Goal: Task Accomplishment & Management: Complete application form

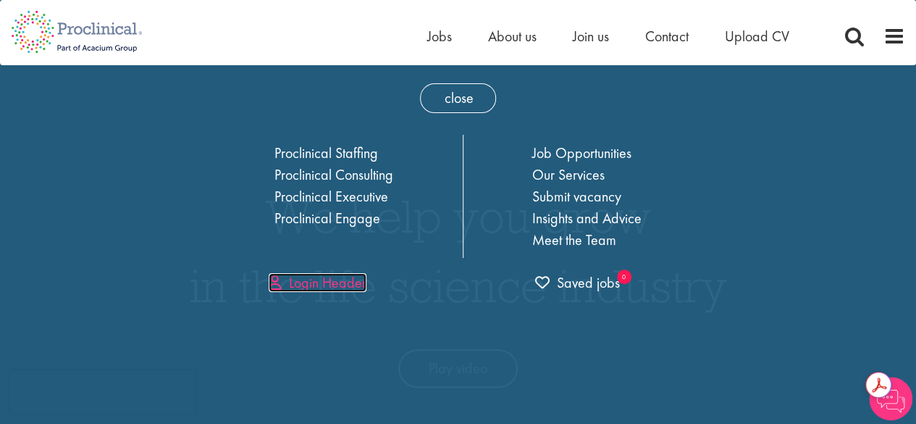
click at [316, 281] on link "Login Header" at bounding box center [318, 282] width 98 height 19
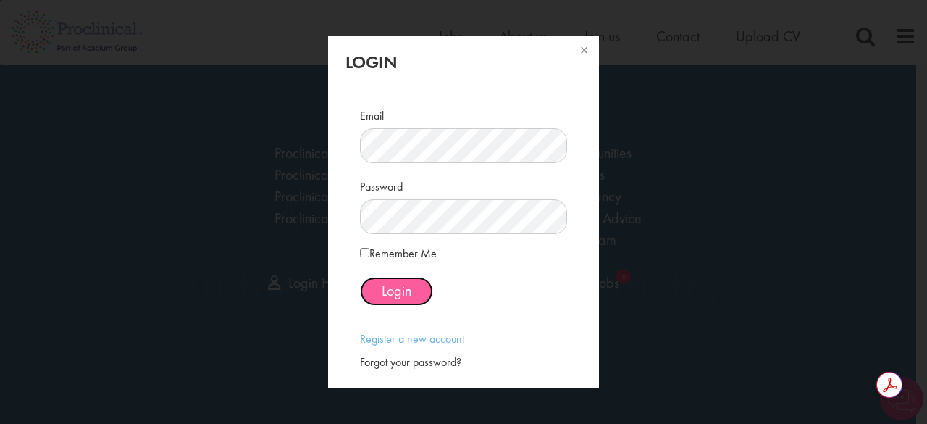
click at [396, 291] on span "Login" at bounding box center [397, 290] width 30 height 19
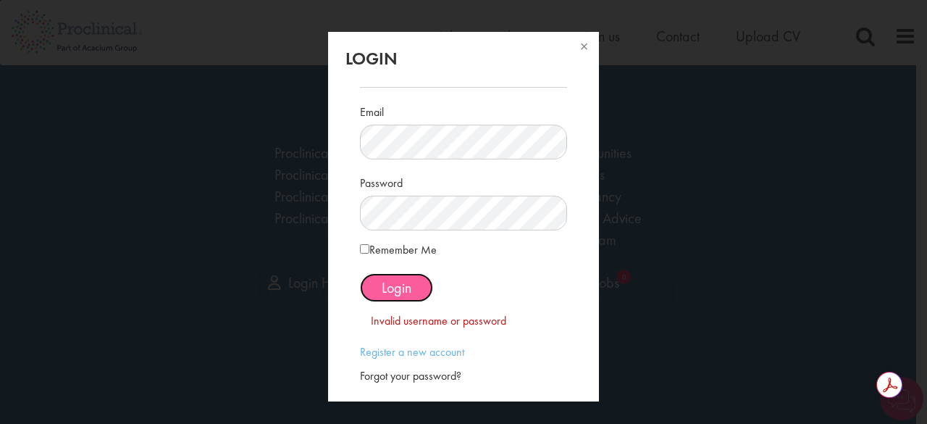
click at [397, 288] on span "Login" at bounding box center [397, 287] width 30 height 19
click at [580, 44] on button at bounding box center [583, 48] width 32 height 32
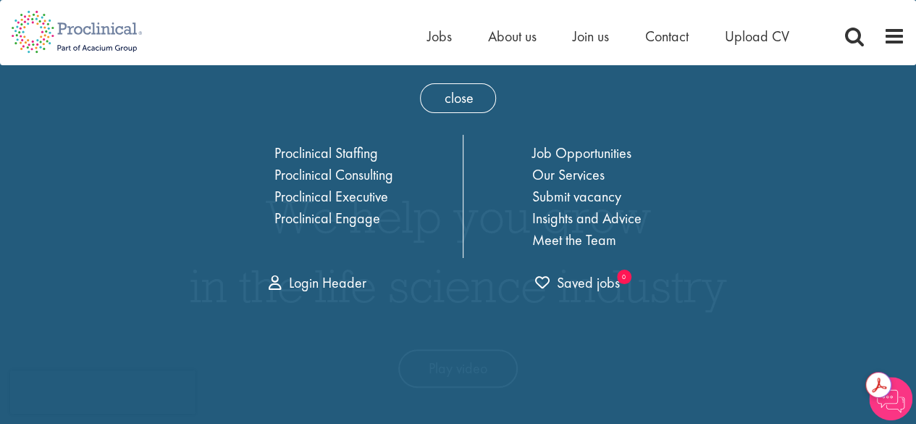
click at [448, 49] on div "Home Jobs About us Join us Contact Upload CV" at bounding box center [626, 39] width 398 height 29
click at [437, 34] on span "Jobs" at bounding box center [439, 36] width 25 height 19
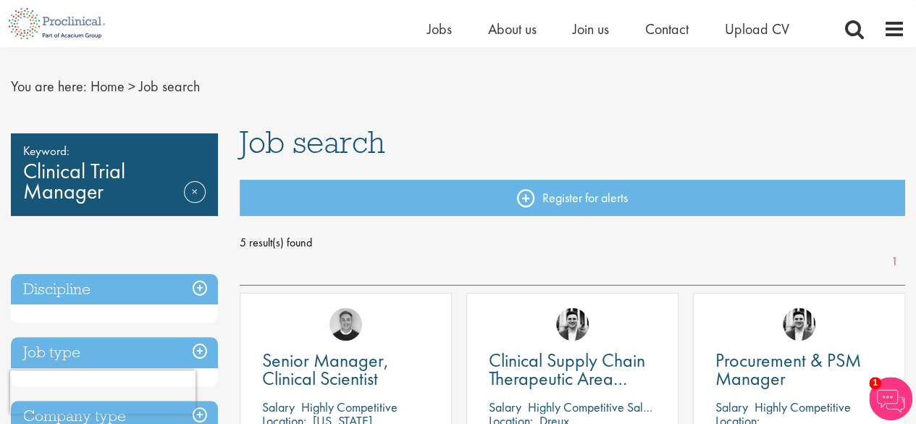
scroll to position [116, 0]
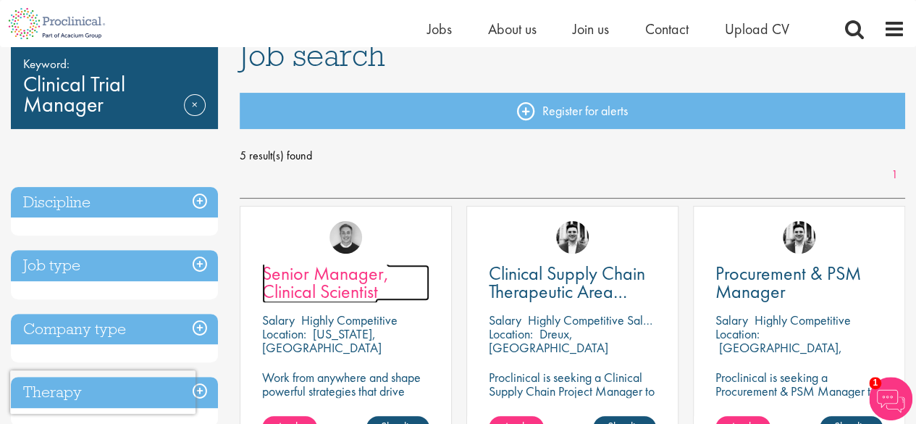
click at [337, 301] on span "Senior Manager, Clinical Scientist" at bounding box center [325, 282] width 127 height 43
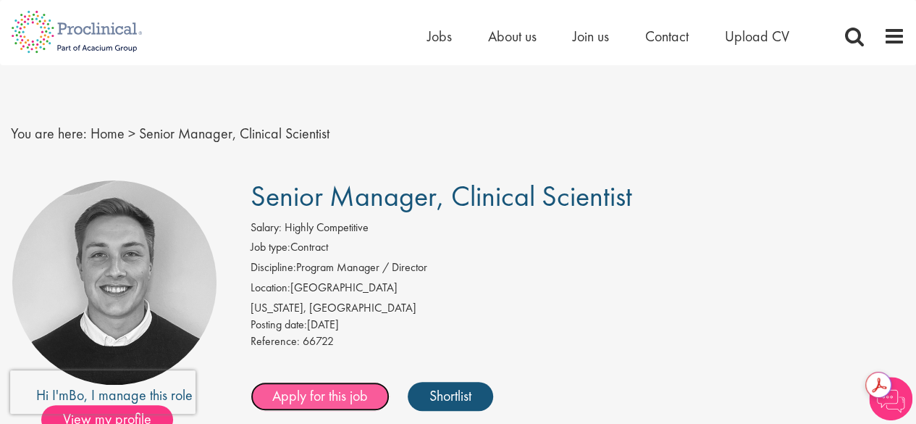
click at [327, 396] on link "Apply for this job" at bounding box center [320, 396] width 139 height 29
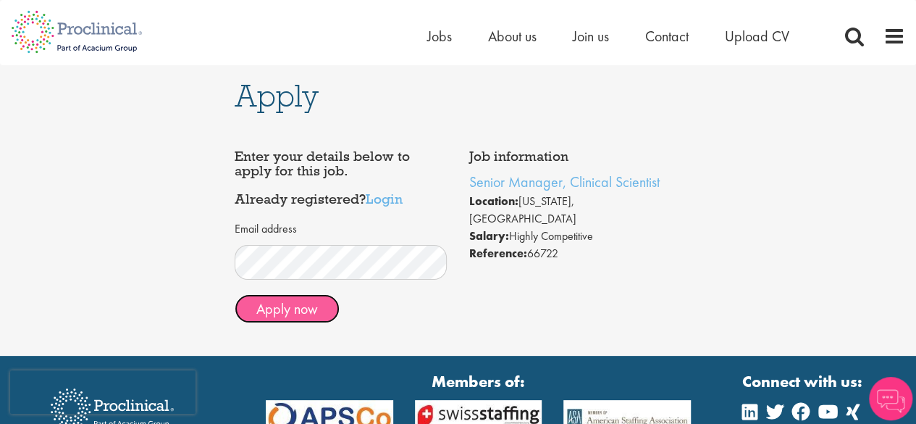
click at [295, 310] on button "Apply now" at bounding box center [287, 308] width 105 height 29
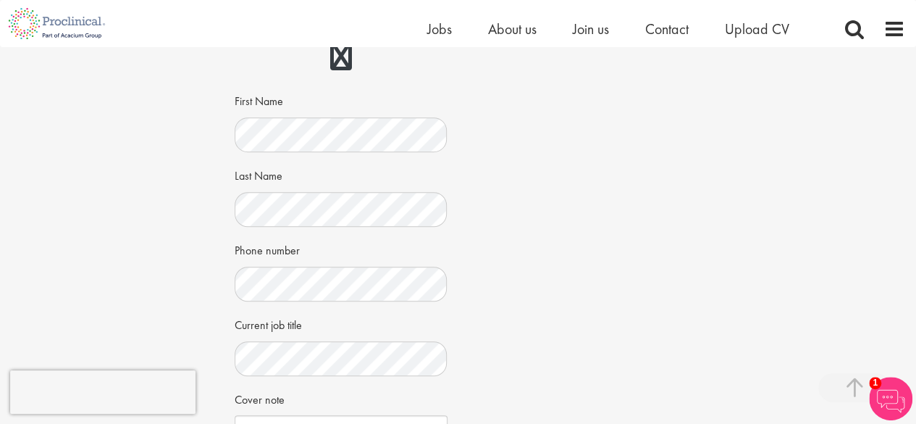
scroll to position [232, 0]
click at [157, 299] on div "Apply Job information Senior Manager, Clinical Scientist Location: New Jersey, …" at bounding box center [458, 231] width 938 height 832
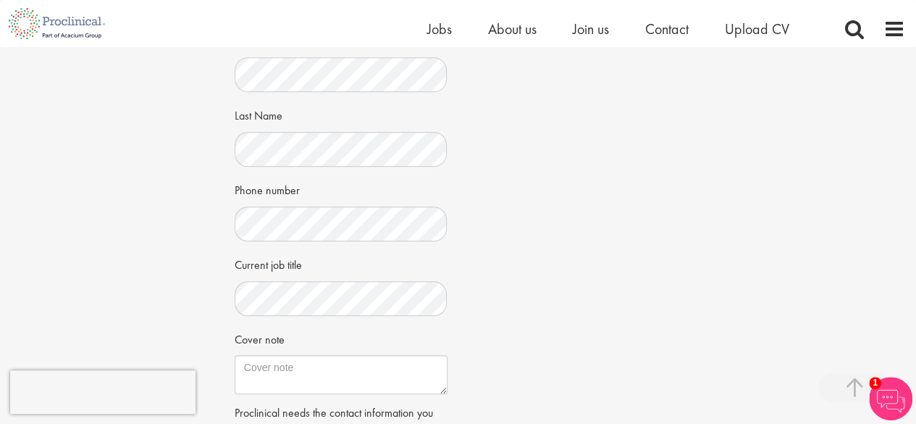
scroll to position [0, 0]
click at [191, 308] on div "Apply Job information Senior Manager, Clinical Scientist Location: New Jersey, …" at bounding box center [458, 173] width 938 height 832
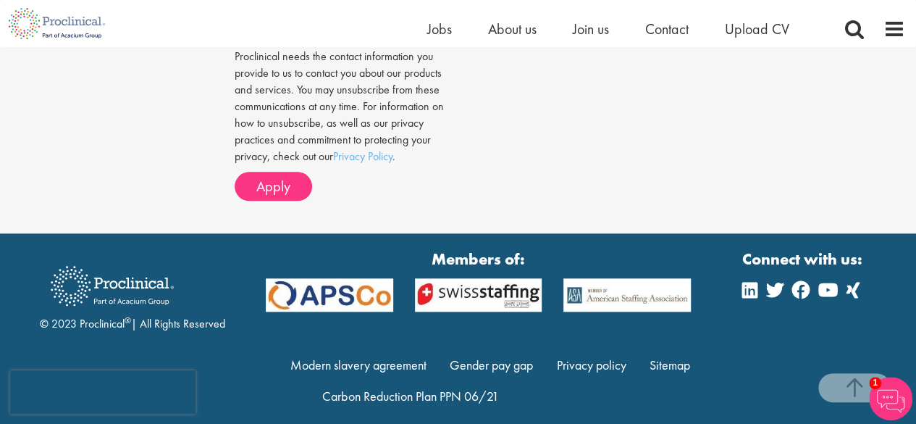
scroll to position [661, 0]
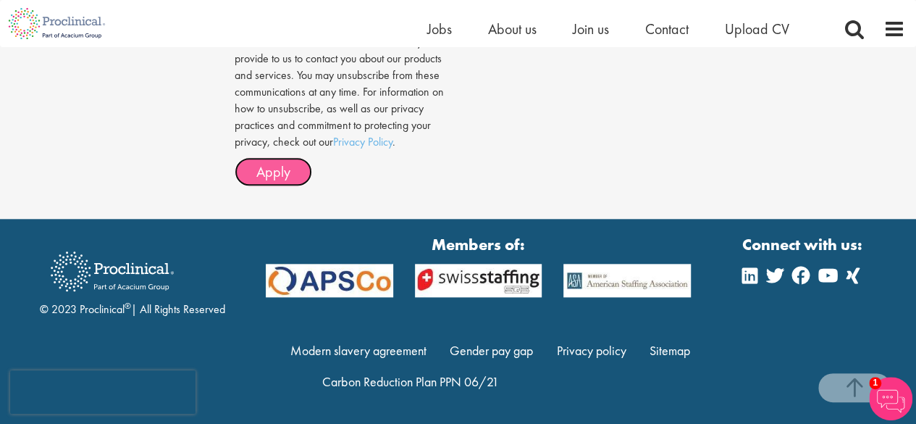
click at [282, 169] on span "Apply" at bounding box center [273, 171] width 34 height 19
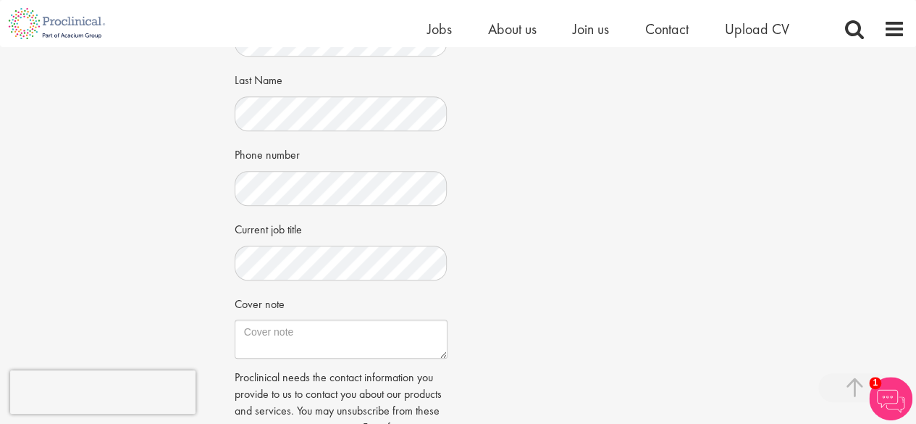
scroll to position [290, 0]
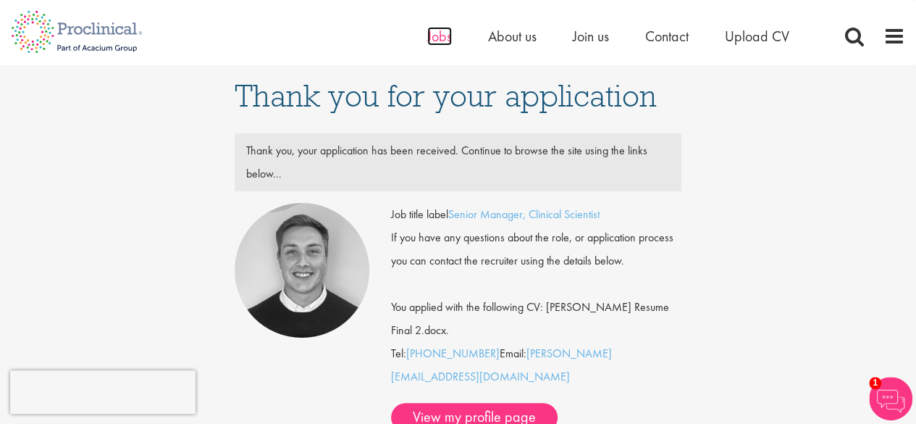
click at [440, 38] on span "Jobs" at bounding box center [439, 36] width 25 height 19
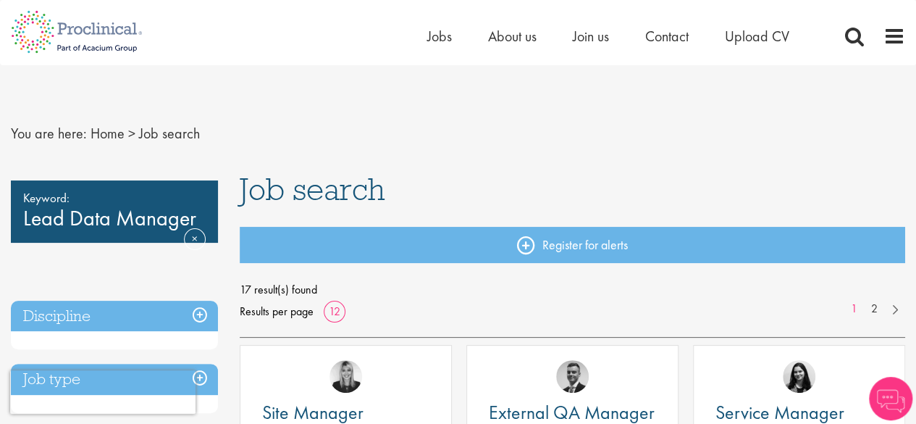
click at [128, 225] on div "Keyword: Lead Data Manager Remove" at bounding box center [114, 211] width 207 height 62
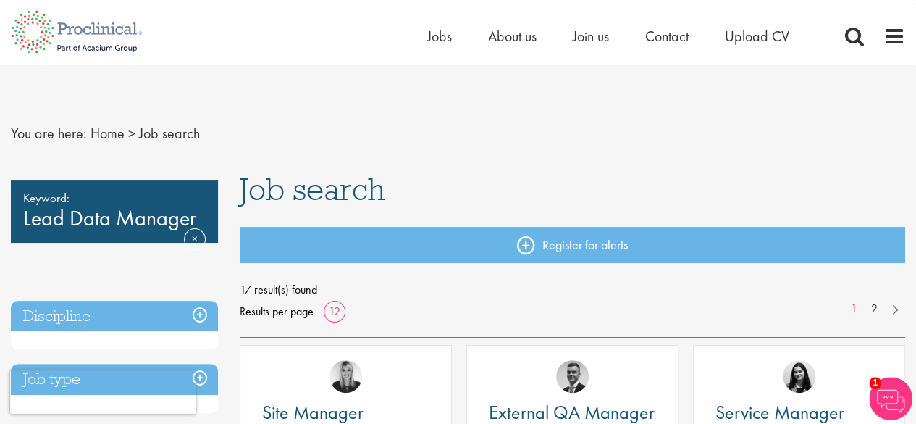
click at [128, 225] on div "Keyword: Lead Data Manager Remove" at bounding box center [114, 211] width 207 height 62
click at [188, 230] on div "Keyword: Lead Data Manager Remove" at bounding box center [114, 211] width 207 height 62
click at [162, 222] on div "Keyword: Lead Data Manager Remove" at bounding box center [114, 211] width 207 height 62
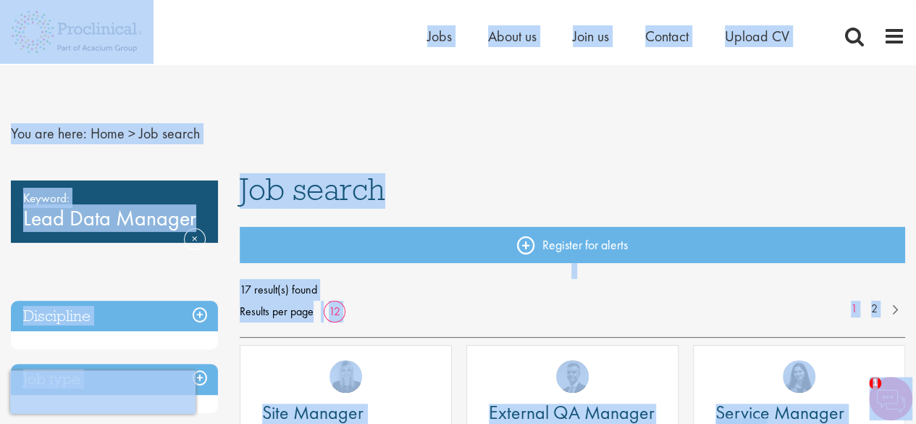
click at [145, 217] on div "Keyword: Lead Data Manager Remove" at bounding box center [114, 211] width 207 height 62
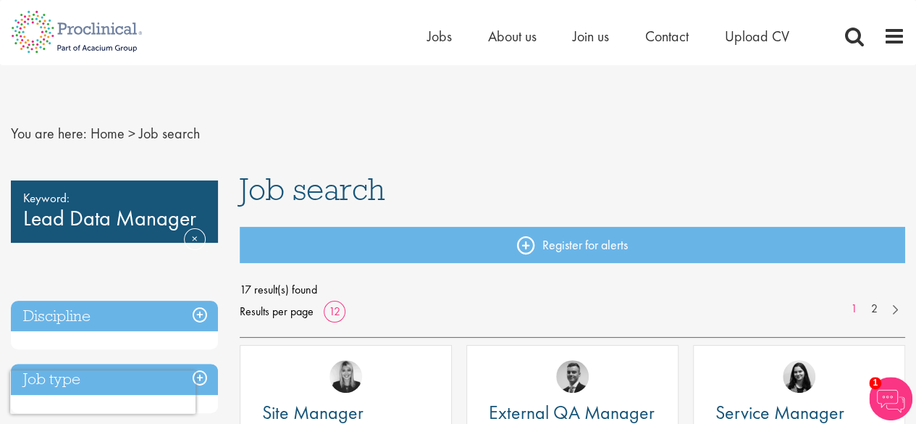
click at [145, 217] on div "Keyword: Lead Data Manager Remove" at bounding box center [114, 211] width 207 height 62
click at [99, 220] on div "Keyword: Lead Data Manager Remove" at bounding box center [114, 211] width 207 height 62
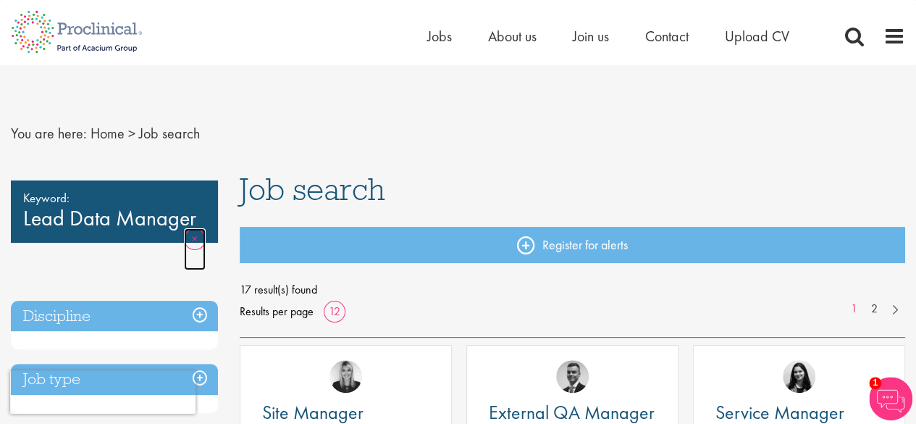
click at [198, 231] on link "Remove" at bounding box center [195, 249] width 22 height 42
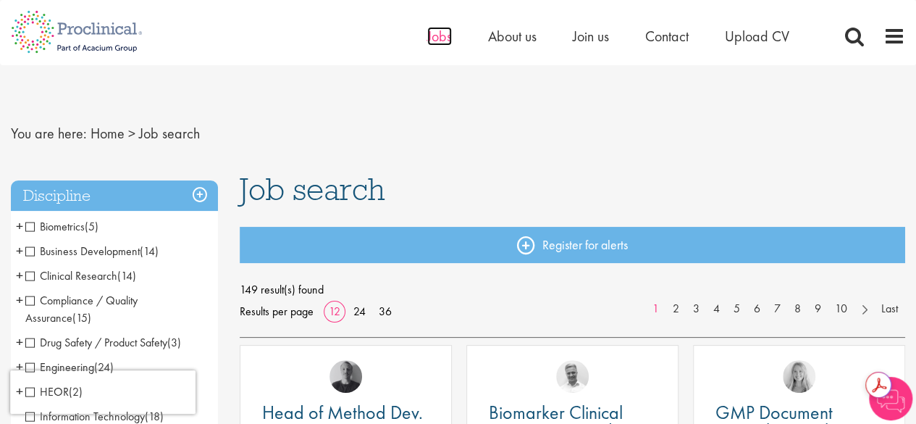
click at [439, 34] on span "Jobs" at bounding box center [439, 36] width 25 height 19
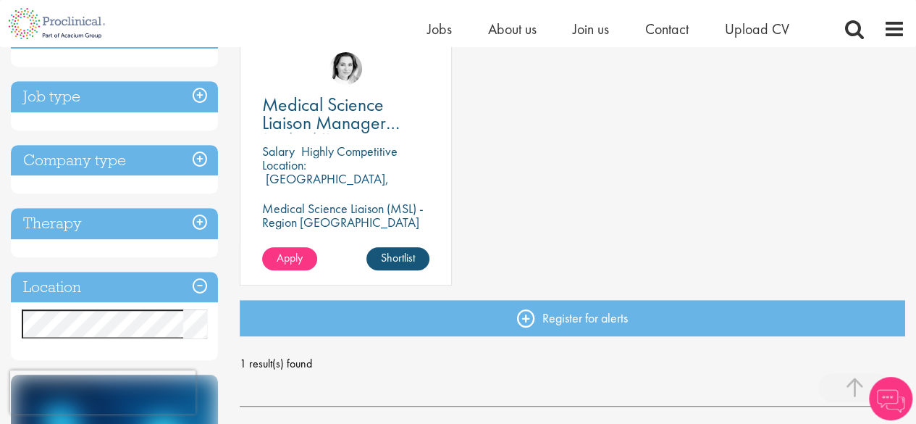
scroll to position [284, 0]
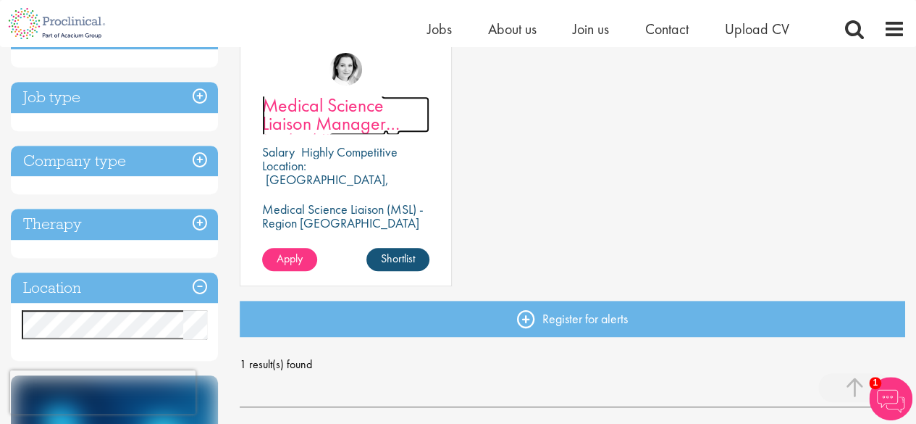
click at [325, 110] on span "Medical Science Liaison Manager (m/w/d) Nephrologie" at bounding box center [331, 132] width 138 height 79
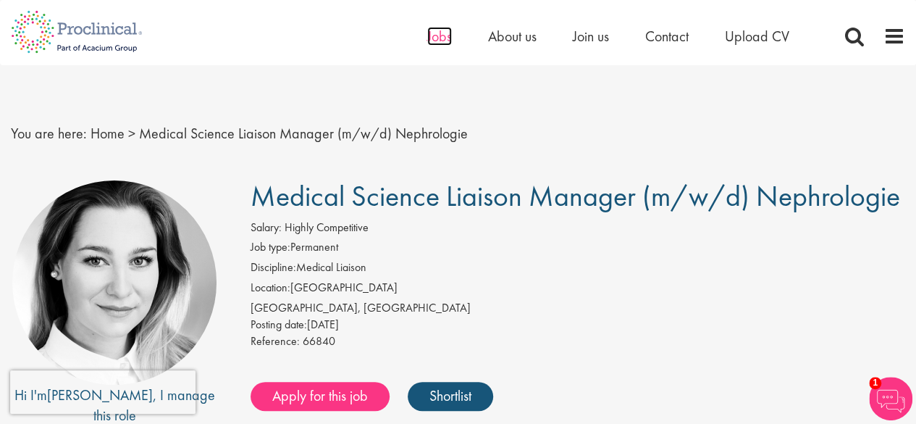
click at [432, 31] on span "Jobs" at bounding box center [439, 36] width 25 height 19
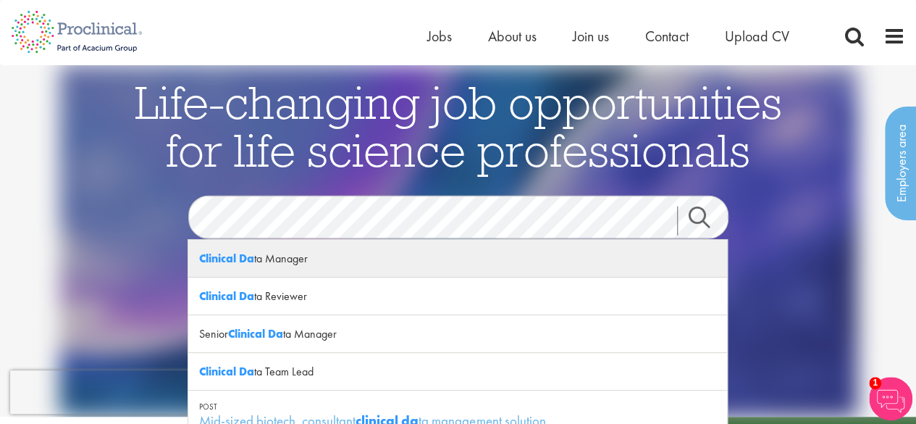
click at [288, 263] on div "Clinical Da ta Manager" at bounding box center [457, 259] width 539 height 38
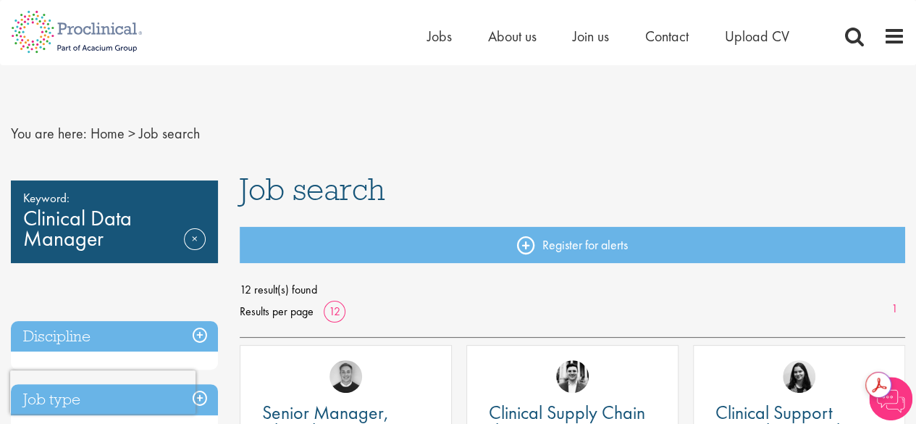
click at [434, 57] on nav "Home Jobs About us Join us Contact Upload CV" at bounding box center [458, 32] width 916 height 65
click at [436, 37] on span "Jobs" at bounding box center [439, 36] width 25 height 19
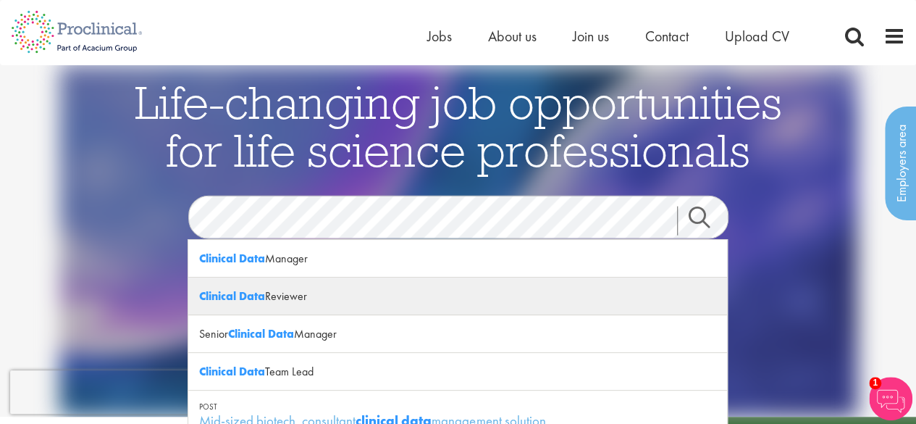
click at [280, 300] on div "Clinical Data Reviewer" at bounding box center [457, 296] width 539 height 38
